Goal: Task Accomplishment & Management: Use online tool/utility

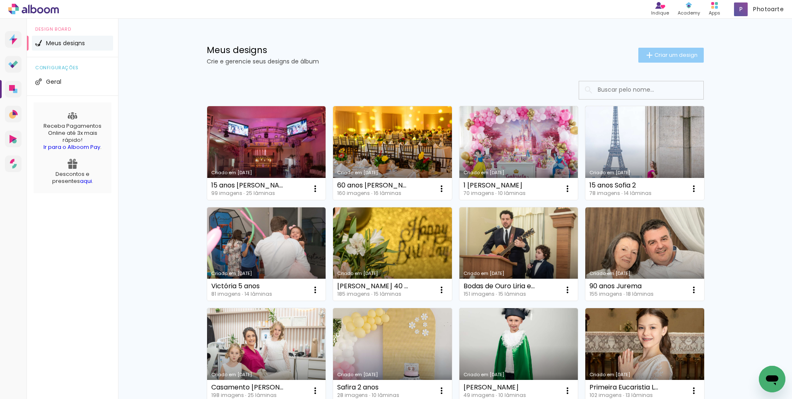
click at [663, 61] on paper-button "Criar um design" at bounding box center [671, 55] width 65 height 15
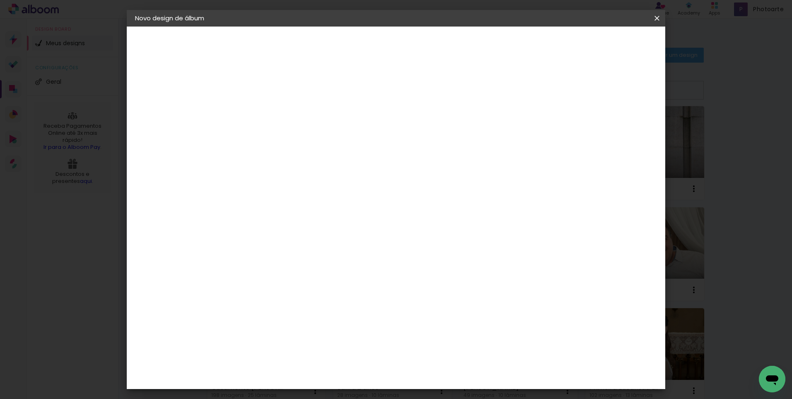
click at [271, 109] on input at bounding box center [271, 111] width 0 height 13
type input "[PERSON_NAME]"
type paper-input "[PERSON_NAME]"
click at [0, 0] on slot "Avançar" at bounding box center [0, 0] width 0 height 0
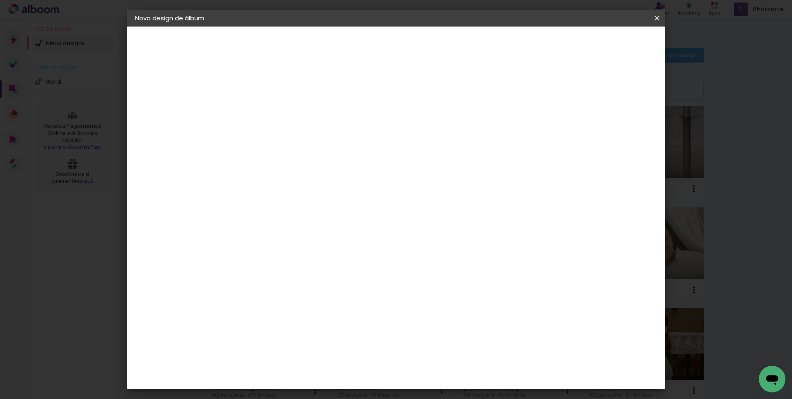
click at [301, 338] on div "Kasaphoto" at bounding box center [283, 341] width 36 height 7
click at [0, 0] on slot "Avançar" at bounding box center [0, 0] width 0 height 0
click at [303, 138] on input "text" at bounding box center [287, 144] width 32 height 13
